Goal: Contribute content: Contribute content

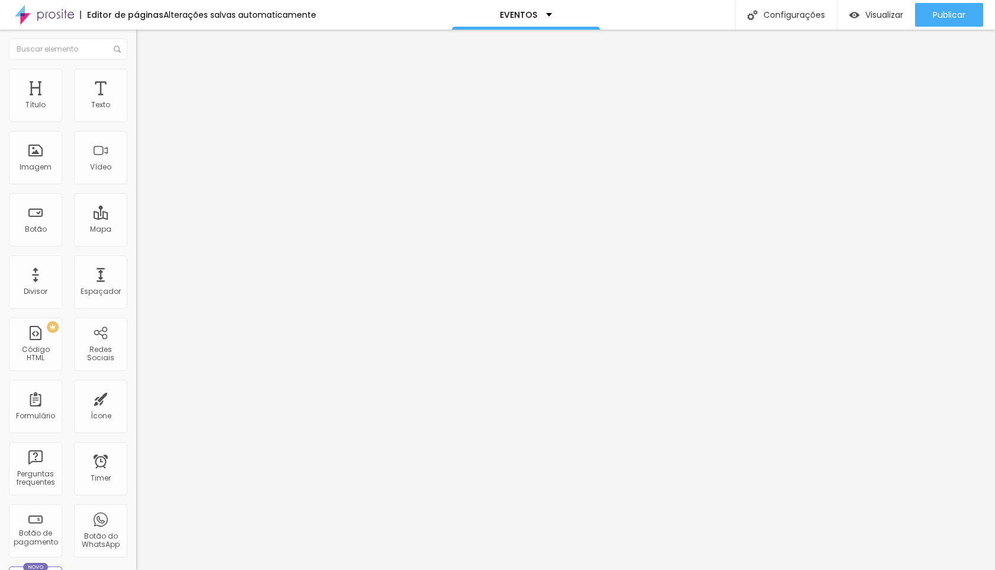
click at [136, 89] on li "Avançado" at bounding box center [204, 87] width 136 height 12
click at [136, 509] on div at bounding box center [204, 509] width 136 height 0
click at [136, 516] on div at bounding box center [204, 516] width 136 height 0
click at [136, 523] on div at bounding box center [204, 523] width 136 height 0
click at [136, 81] on img at bounding box center [141, 86] width 11 height 11
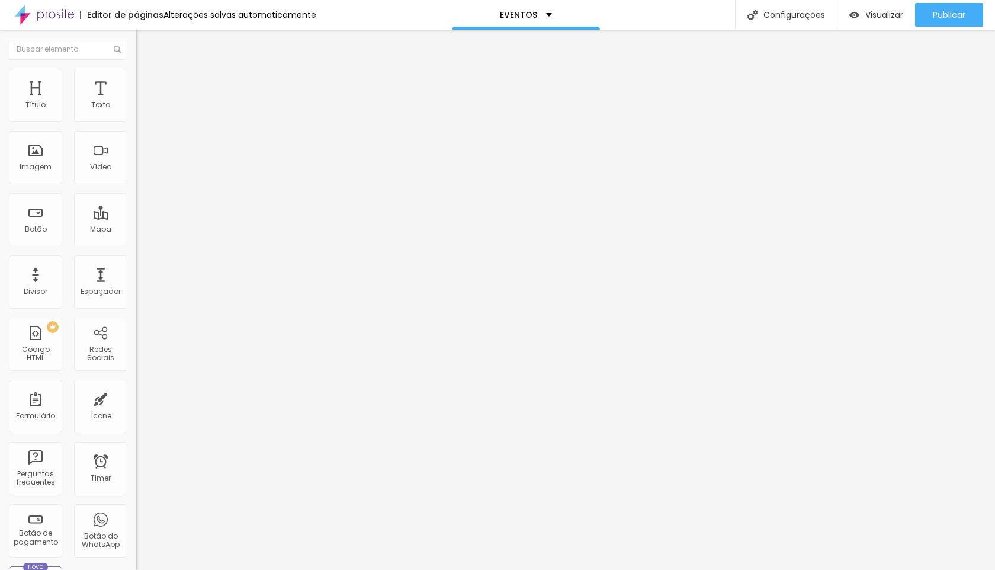
click at [147, 82] on span "Avançado" at bounding box center [166, 77] width 39 height 10
click at [136, 73] on img at bounding box center [141, 74] width 11 height 11
click at [136, 490] on li "Celular" at bounding box center [204, 493] width 136 height 7
click at [136, 497] on div at bounding box center [204, 497] width 136 height 0
click at [136, 504] on div at bounding box center [204, 504] width 136 height 0
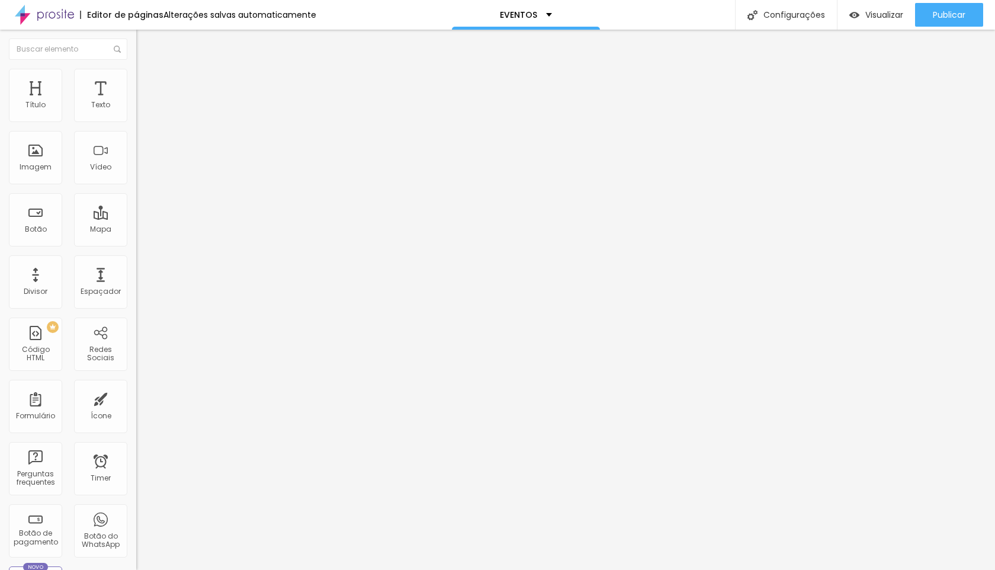
click at [136, 512] on div at bounding box center [204, 512] width 136 height 0
click at [136, 73] on img at bounding box center [141, 74] width 11 height 11
click at [136, 78] on li "Avançado" at bounding box center [204, 75] width 136 height 12
click at [948, 15] on span "Publicar" at bounding box center [948, 14] width 33 height 9
click at [136, 79] on li "Avançado" at bounding box center [204, 75] width 136 height 12
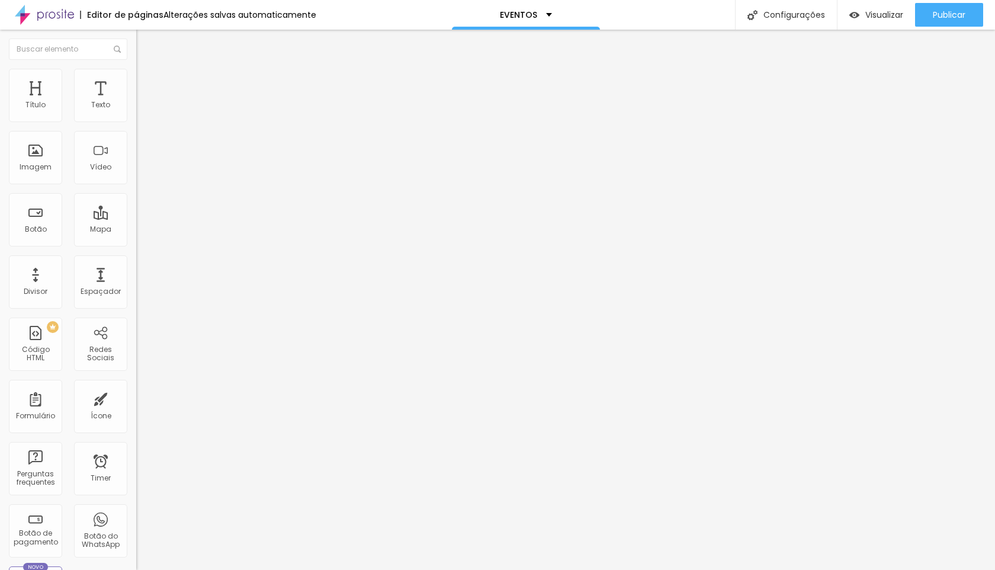
type input "1"
type input "5"
type input "6"
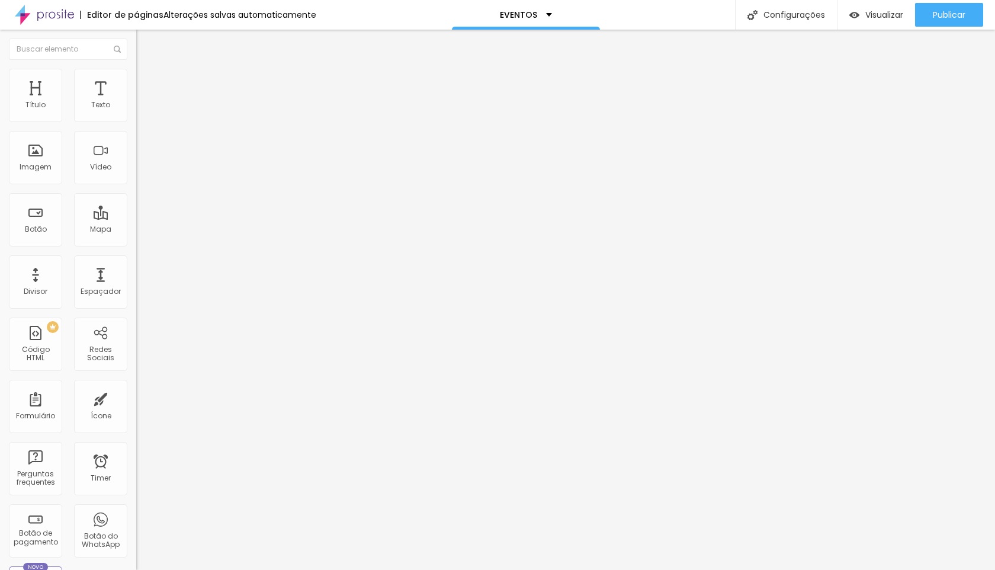
type input "6"
type input "7"
type input "8"
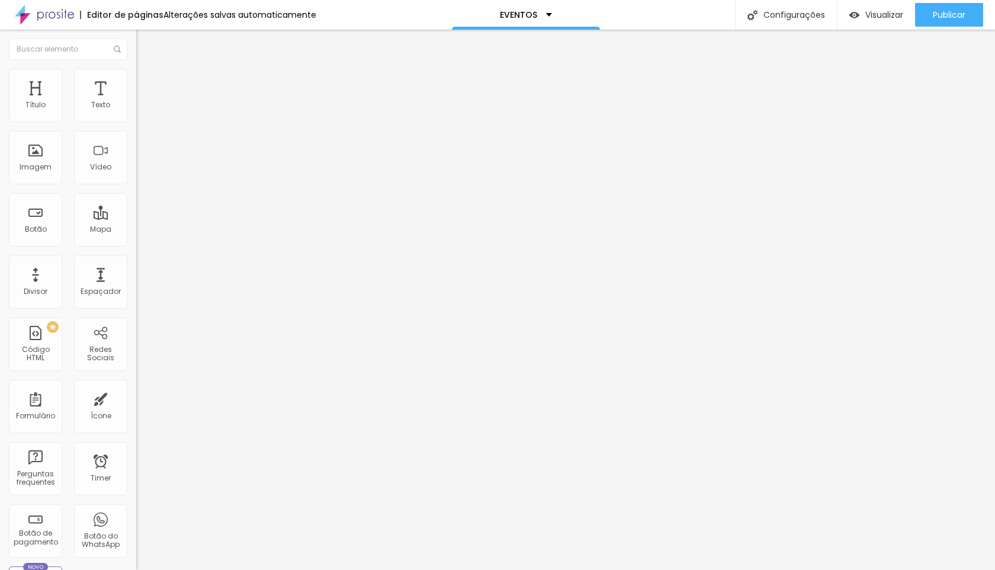
type input "9"
type input "10"
type input "11"
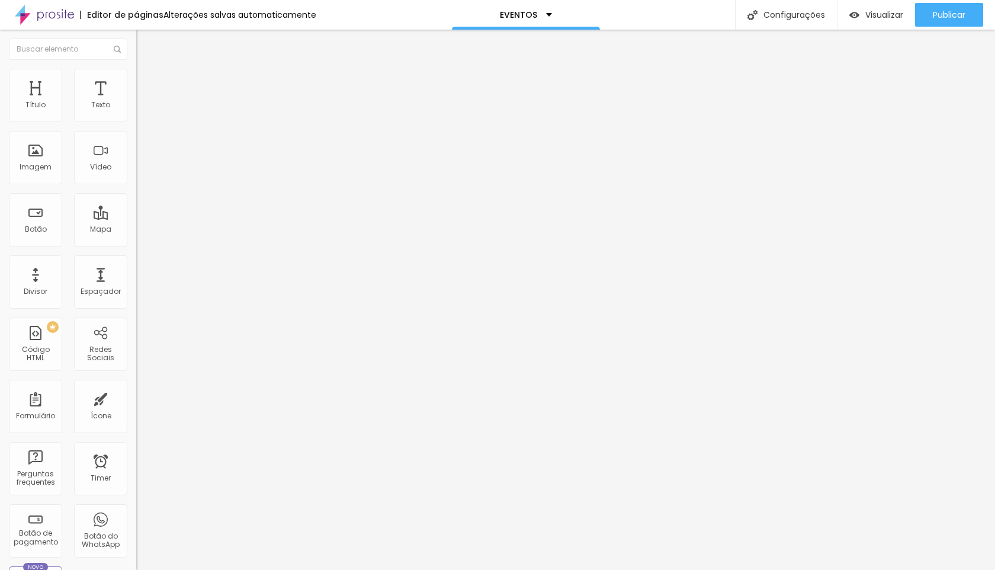
type input "11"
type input "12"
type input "13"
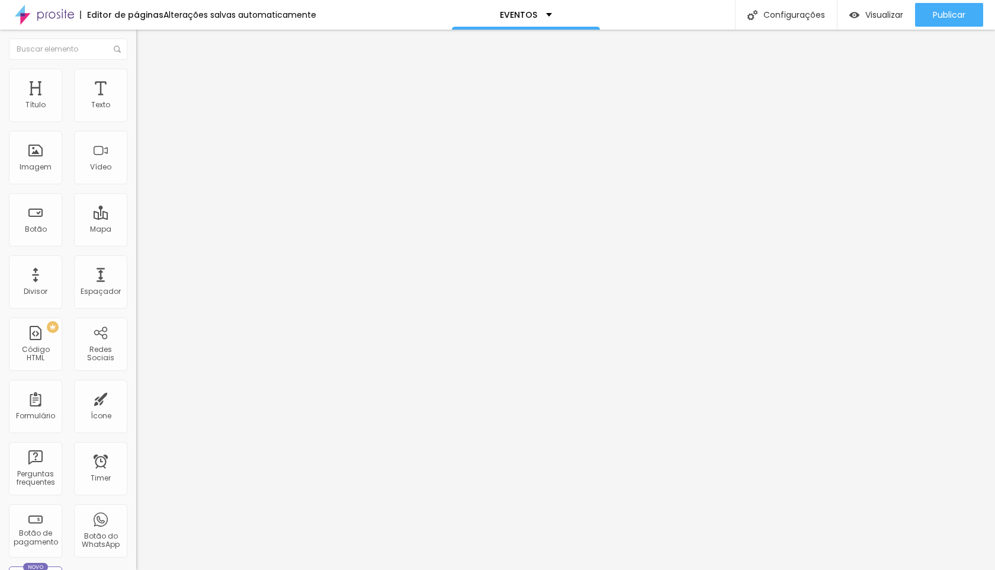
type input "14"
type input "15"
type input "16"
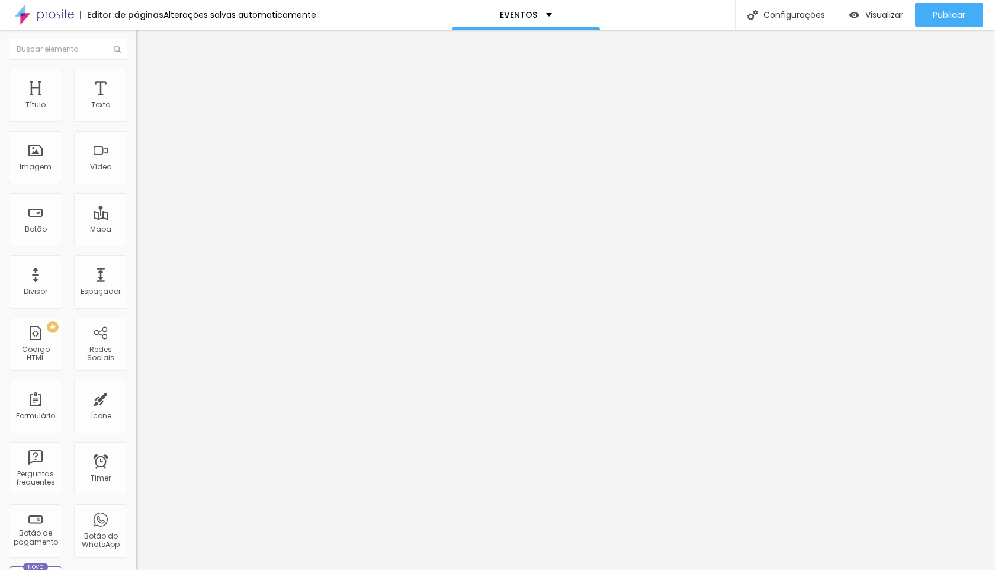
type input "16"
type input "17"
type input "18"
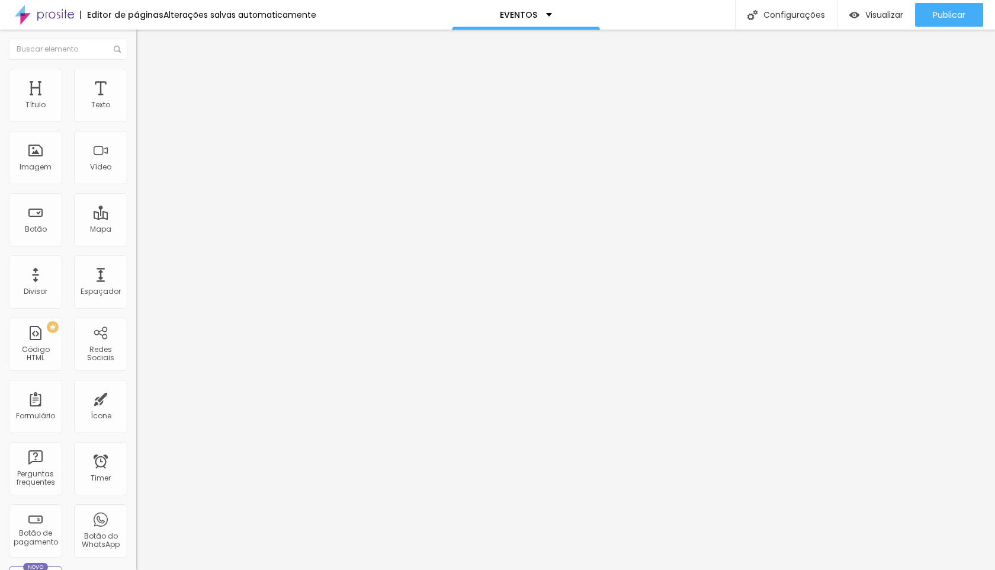
type input "19"
type input "20"
type input "21"
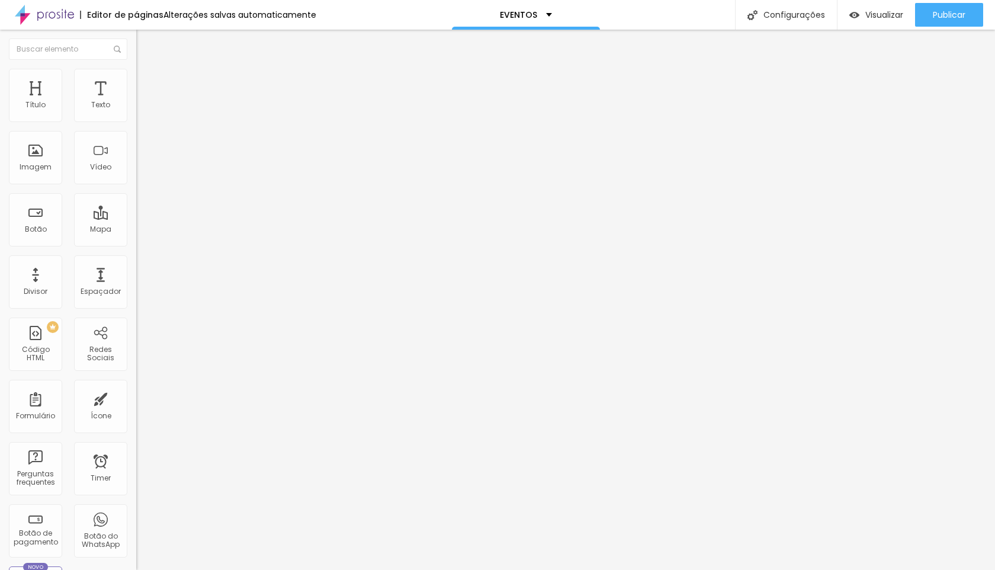
type input "21"
type input "22"
type input "23"
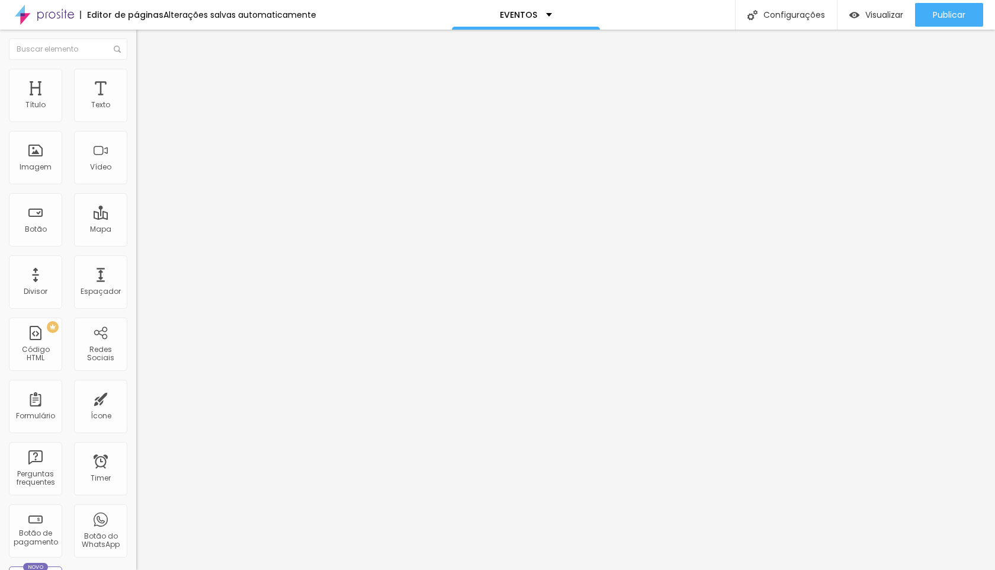
type input "24"
type input "25"
type input "26"
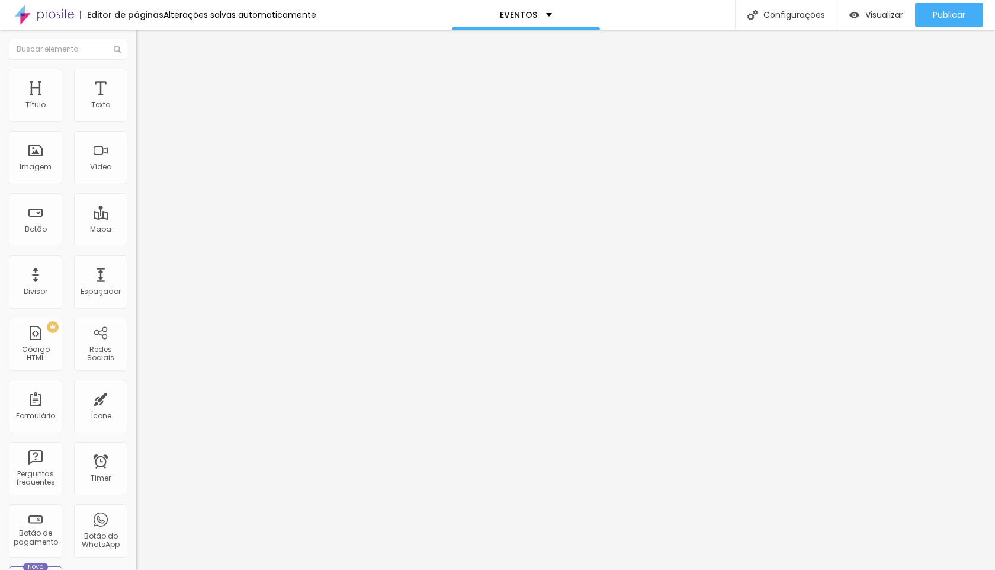
type input "26"
type input "27"
type input "28"
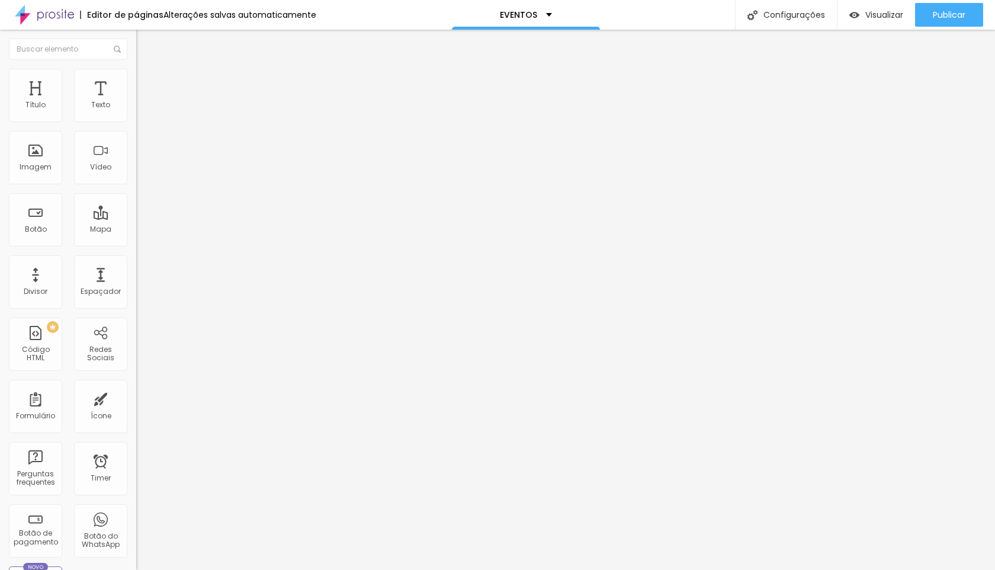
type input "29"
type input "30"
type input "31"
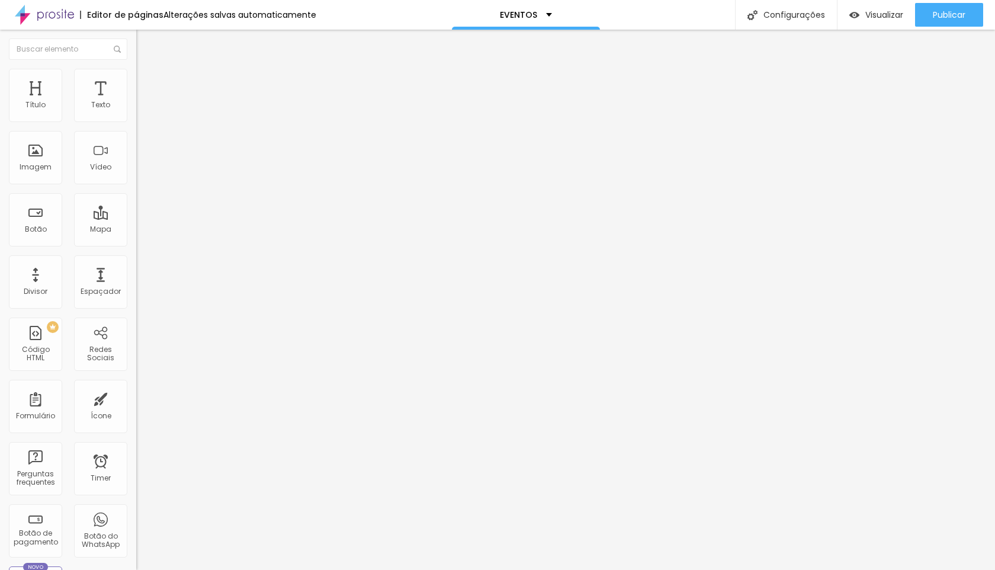
type input "31"
type input "32"
type input "33"
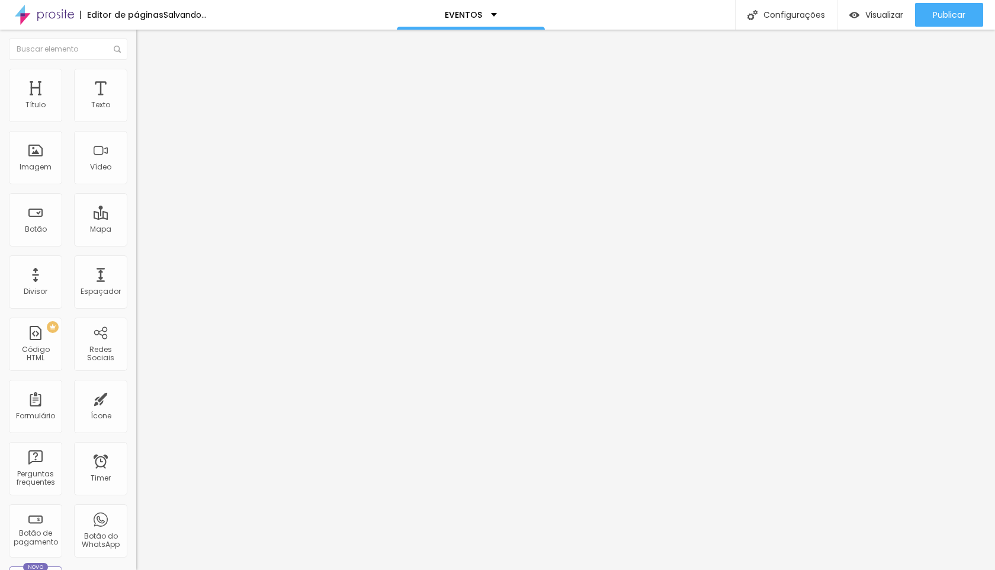
type input "34"
type input "35"
type input "36"
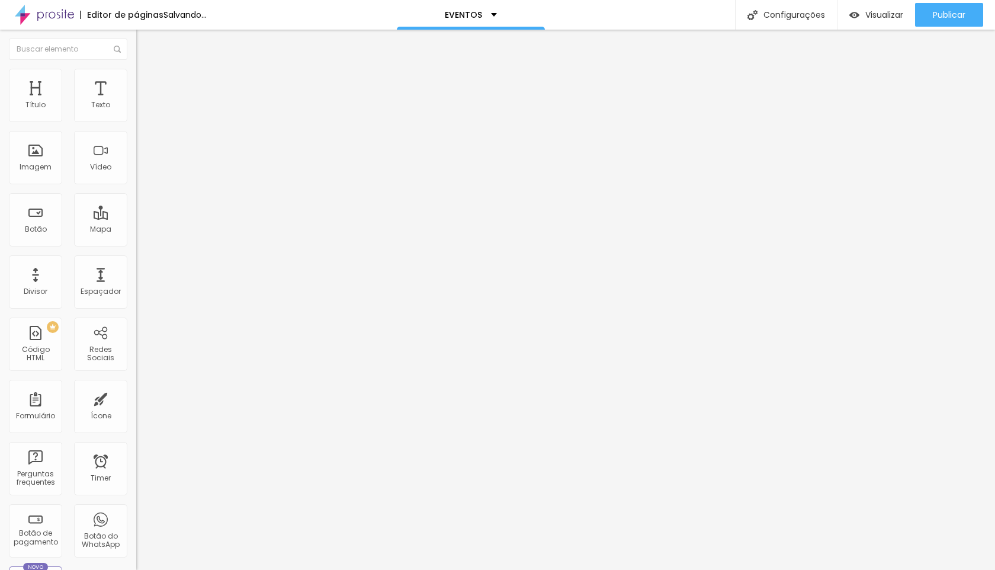
type input "36"
drag, startPoint x: 27, startPoint y: 140, endPoint x: 54, endPoint y: 149, distance: 28.1
type input "36"
click at [136, 385] on input "range" at bounding box center [174, 389] width 76 height 9
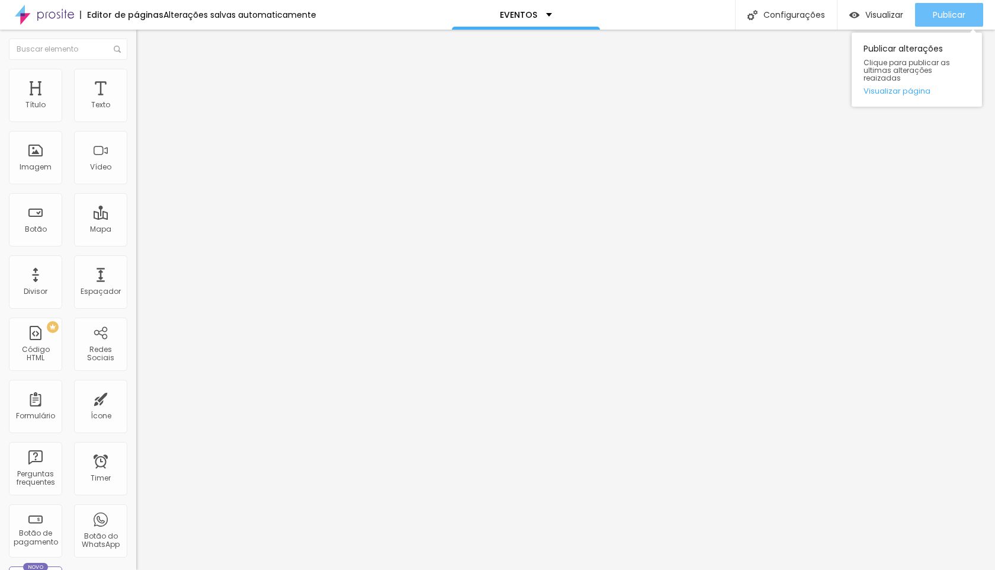
click at [946, 4] on div "Publicar" at bounding box center [948, 15] width 33 height 24
click at [937, 7] on div "Publicar" at bounding box center [948, 15] width 33 height 24
